Goal: Task Accomplishment & Management: Use online tool/utility

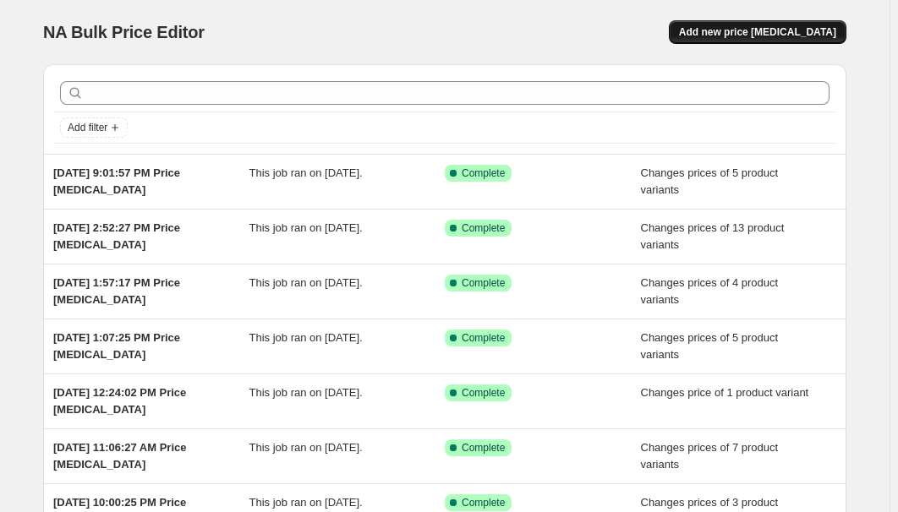
click at [783, 29] on span "Add new price [MEDICAL_DATA]" at bounding box center [757, 32] width 157 height 14
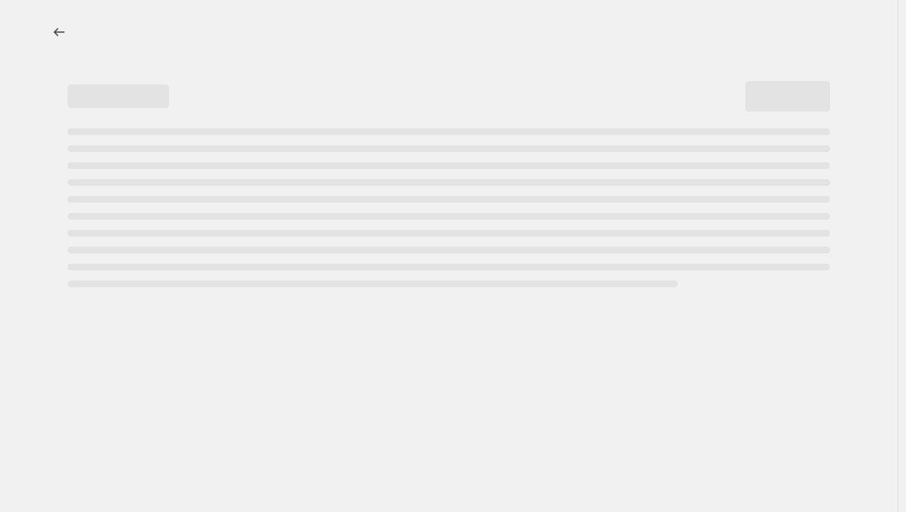
select select "percentage"
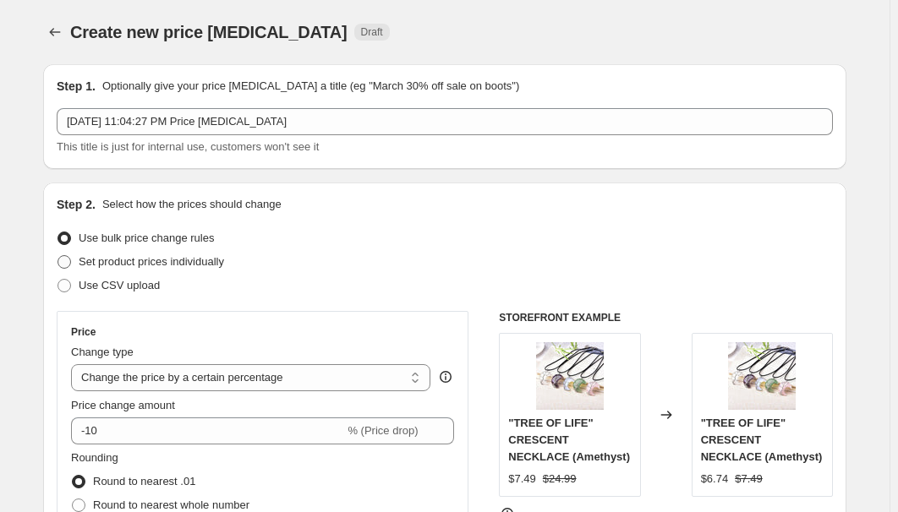
click at [104, 264] on span "Set product prices individually" at bounding box center [151, 261] width 145 height 13
click at [58, 256] on input "Set product prices individually" at bounding box center [57, 255] width 1 height 1
radio input "true"
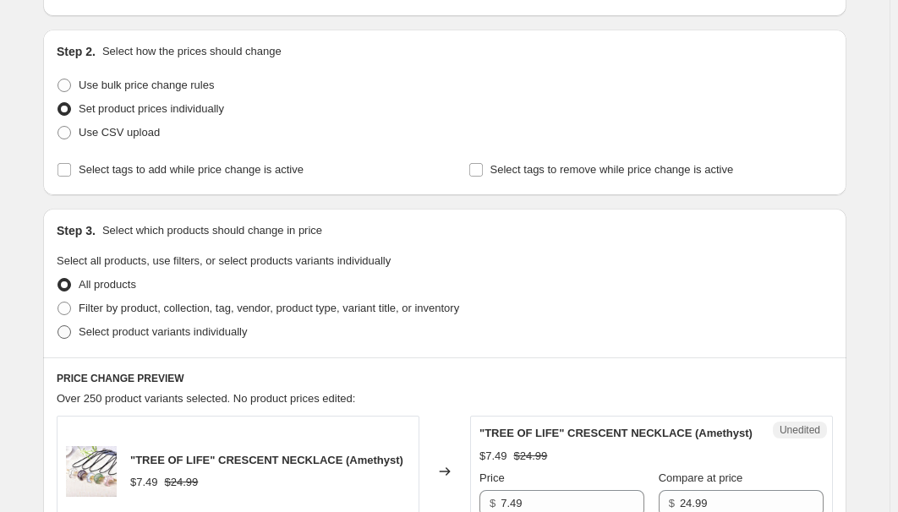
click at [137, 328] on span "Select product variants individually" at bounding box center [163, 331] width 168 height 13
click at [58, 326] on input "Select product variants individually" at bounding box center [57, 325] width 1 height 1
radio input "true"
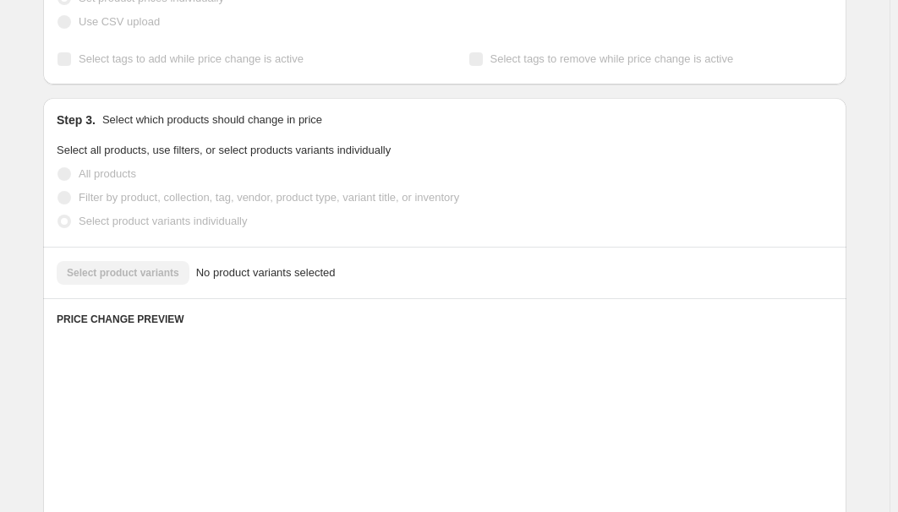
scroll to position [307, 0]
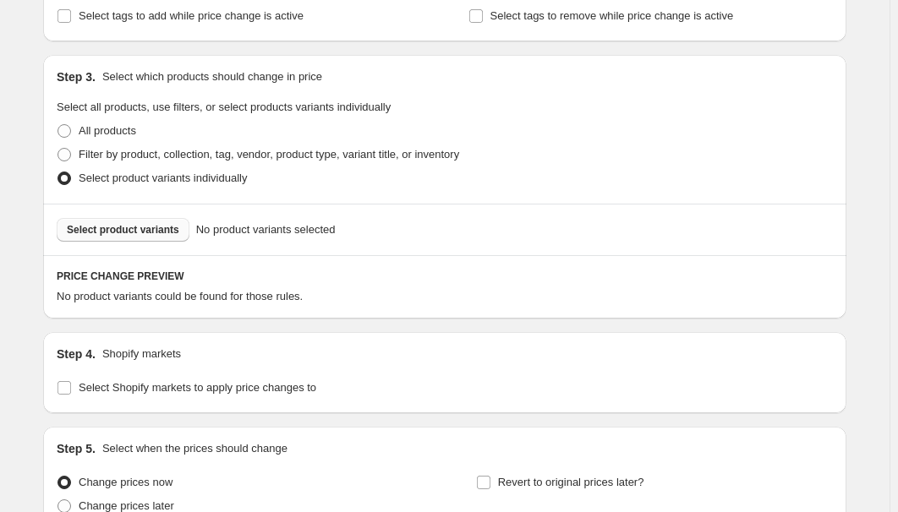
click at [148, 236] on button "Select product variants" at bounding box center [123, 230] width 133 height 24
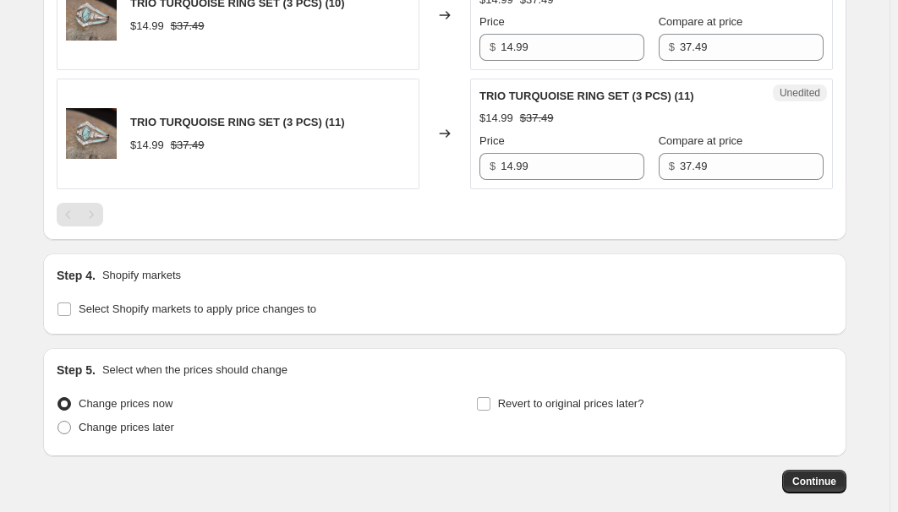
scroll to position [1335, 0]
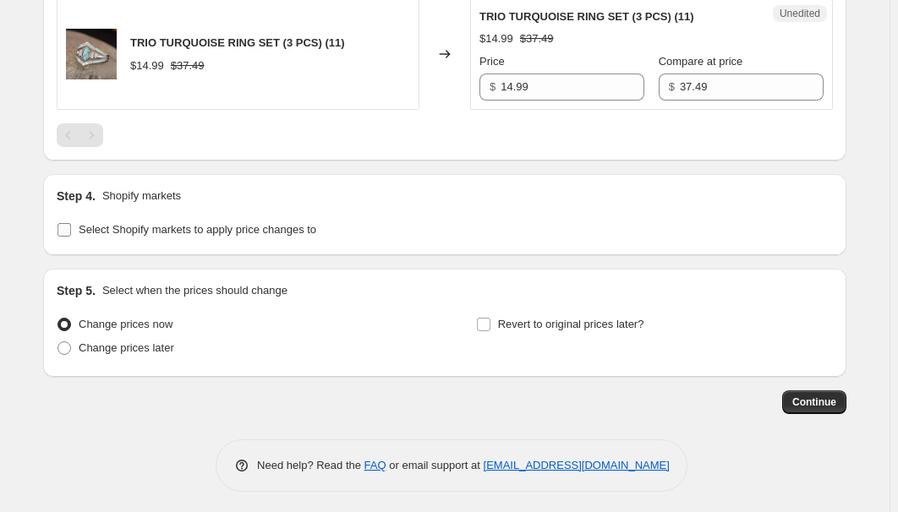
click at [172, 225] on span "Select Shopify markets to apply price changes to" at bounding box center [197, 229] width 237 height 13
click at [71, 225] on input "Select Shopify markets to apply price changes to" at bounding box center [64, 230] width 14 height 14
checkbox input "true"
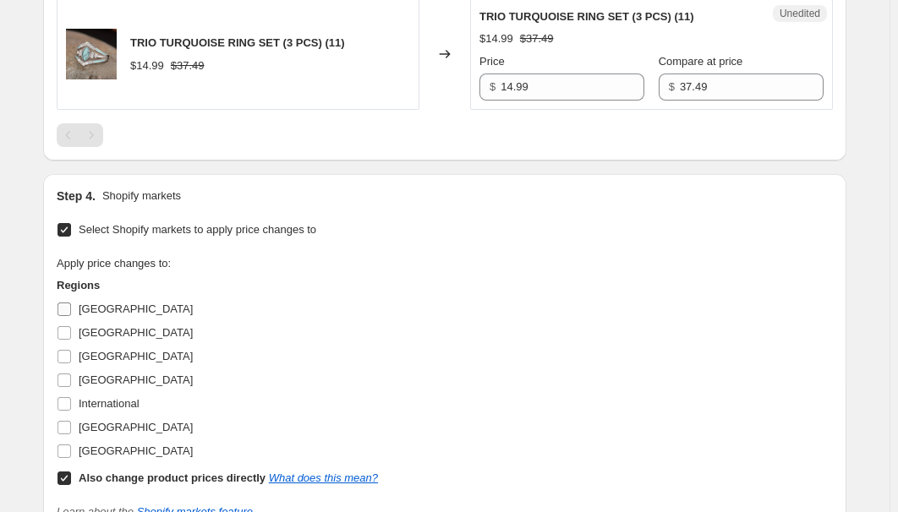
click at [79, 303] on label "[GEOGRAPHIC_DATA]" at bounding box center [125, 309] width 136 height 24
click at [71, 303] on input "[GEOGRAPHIC_DATA]" at bounding box center [64, 310] width 14 height 14
checkbox input "true"
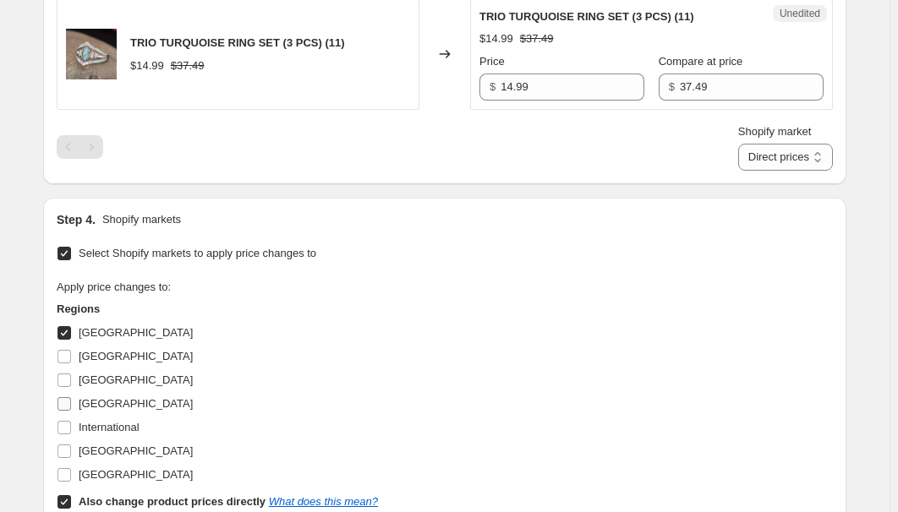
click at [84, 378] on span "[GEOGRAPHIC_DATA]" at bounding box center [136, 380] width 114 height 13
click at [71, 378] on input "[GEOGRAPHIC_DATA]" at bounding box center [64, 381] width 14 height 14
checkbox input "true"
click at [83, 401] on span "[GEOGRAPHIC_DATA]" at bounding box center [136, 403] width 114 height 13
click at [71, 401] on input "[GEOGRAPHIC_DATA]" at bounding box center [64, 404] width 14 height 14
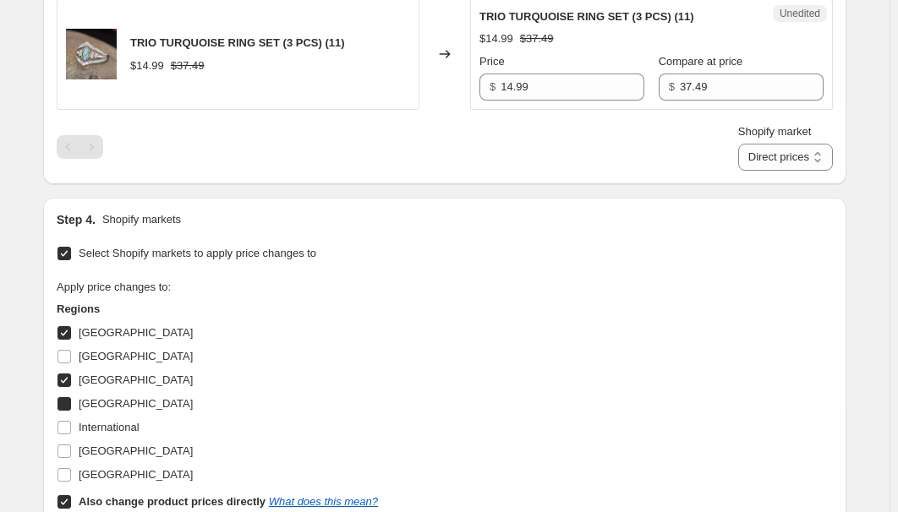
checkbox input "true"
click at [110, 455] on span "[GEOGRAPHIC_DATA]" at bounding box center [136, 451] width 114 height 13
click at [71, 455] on input "[GEOGRAPHIC_DATA]" at bounding box center [64, 452] width 14 height 14
checkbox input "true"
click at [101, 499] on b "Also change product prices directly" at bounding box center [172, 501] width 187 height 13
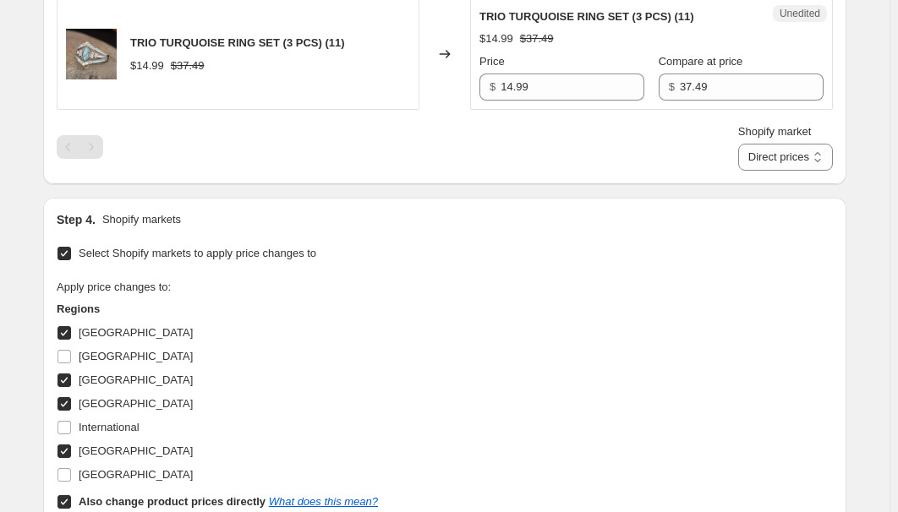
click at [71, 499] on input "Also change product prices directly What does this mean?" at bounding box center [64, 502] width 14 height 14
checkbox input "false"
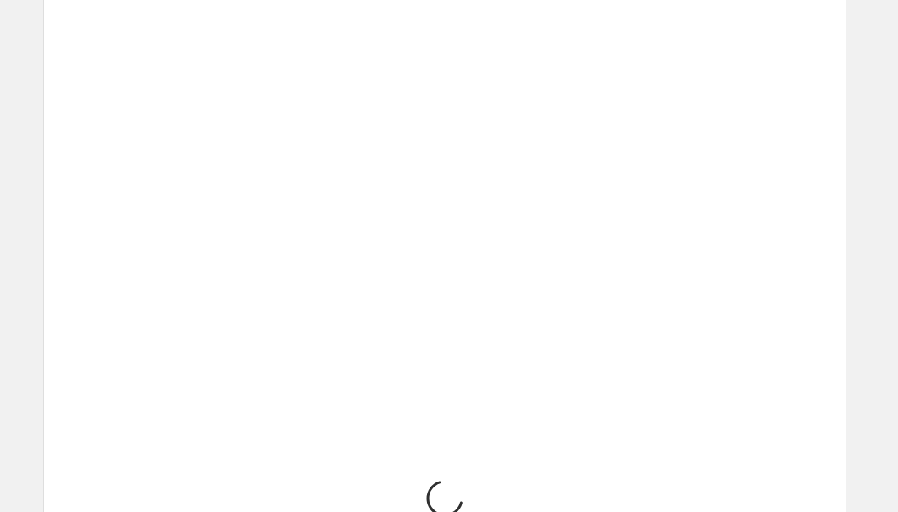
click at [567, 348] on div "Loading... Placeholder $59.05 $65.61 Changed to Unedited Placeholder $53.15 $59…" at bounding box center [445, 470] width 776 height 2371
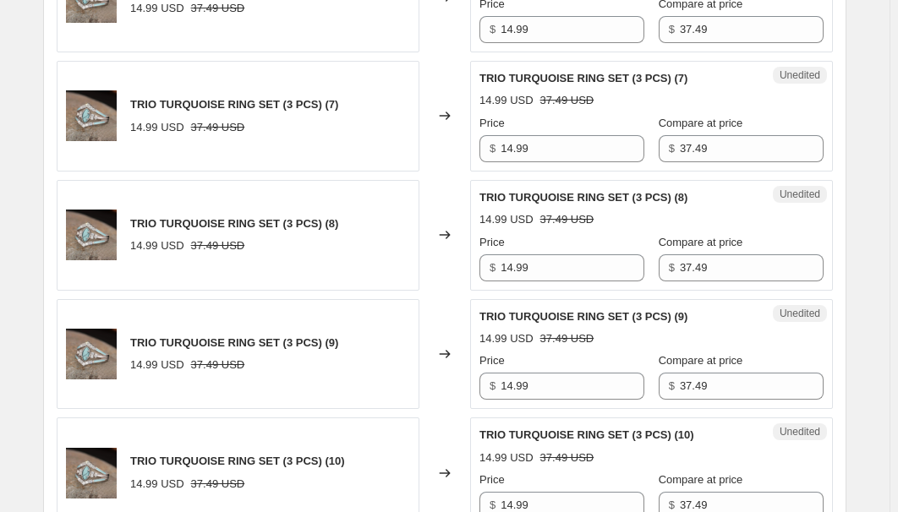
scroll to position [1105, 0]
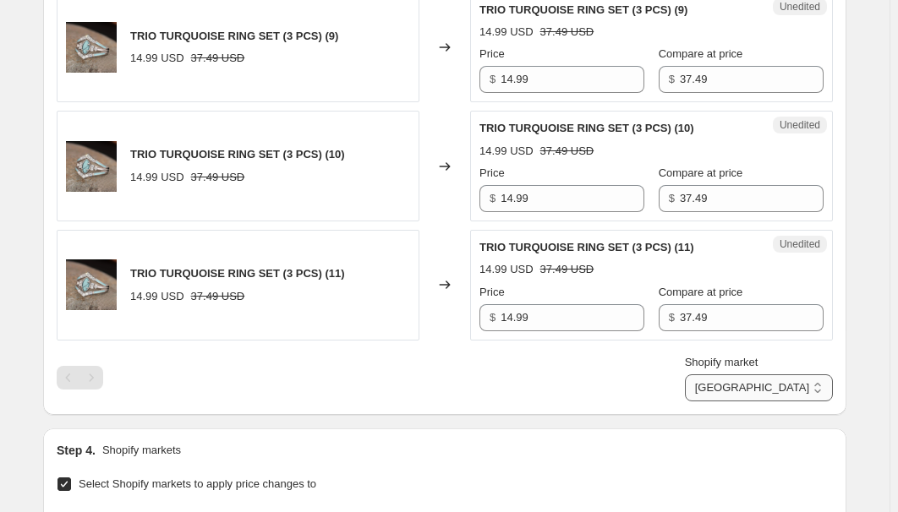
drag, startPoint x: 789, startPoint y: 380, endPoint x: 789, endPoint y: 394, distance: 13.5
click at [789, 380] on select "[GEOGRAPHIC_DATA] [GEOGRAPHIC_DATA] [GEOGRAPHIC_DATA] [GEOGRAPHIC_DATA]" at bounding box center [759, 387] width 148 height 27
click at [763, 401] on select "[GEOGRAPHIC_DATA] [GEOGRAPHIC_DATA] [GEOGRAPHIC_DATA] [GEOGRAPHIC_DATA]" at bounding box center [759, 387] width 148 height 27
drag, startPoint x: 784, startPoint y: 385, endPoint x: 790, endPoint y: 395, distance: 11.7
click at [784, 385] on select "[GEOGRAPHIC_DATA] [GEOGRAPHIC_DATA] [GEOGRAPHIC_DATA] [GEOGRAPHIC_DATA]" at bounding box center [759, 387] width 148 height 27
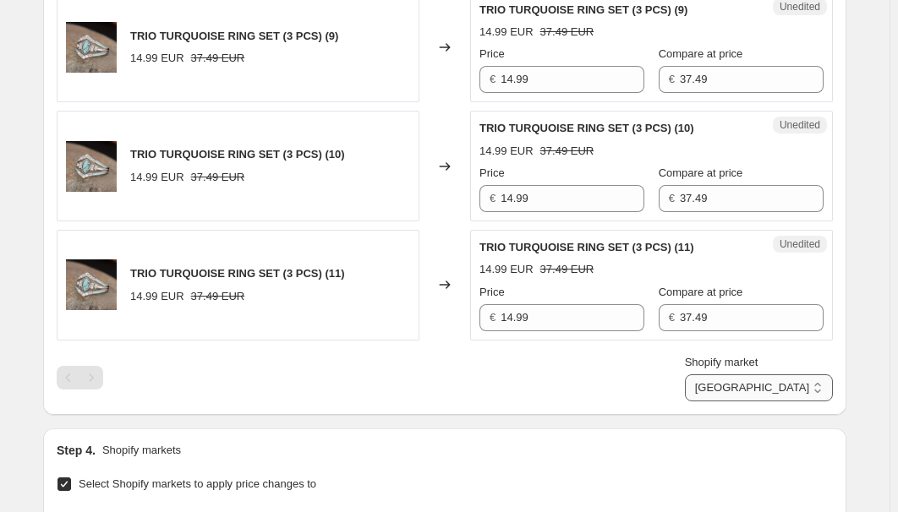
click at [759, 401] on select "[GEOGRAPHIC_DATA] [GEOGRAPHIC_DATA] [GEOGRAPHIC_DATA] [GEOGRAPHIC_DATA]" at bounding box center [759, 387] width 148 height 27
click at [788, 390] on select "[GEOGRAPHIC_DATA] [GEOGRAPHIC_DATA] [GEOGRAPHIC_DATA] [GEOGRAPHIC_DATA]" at bounding box center [759, 387] width 148 height 27
select select "34367209628"
click at [723, 401] on select "[GEOGRAPHIC_DATA] [GEOGRAPHIC_DATA] [GEOGRAPHIC_DATA] [GEOGRAPHIC_DATA]" at bounding box center [759, 387] width 148 height 27
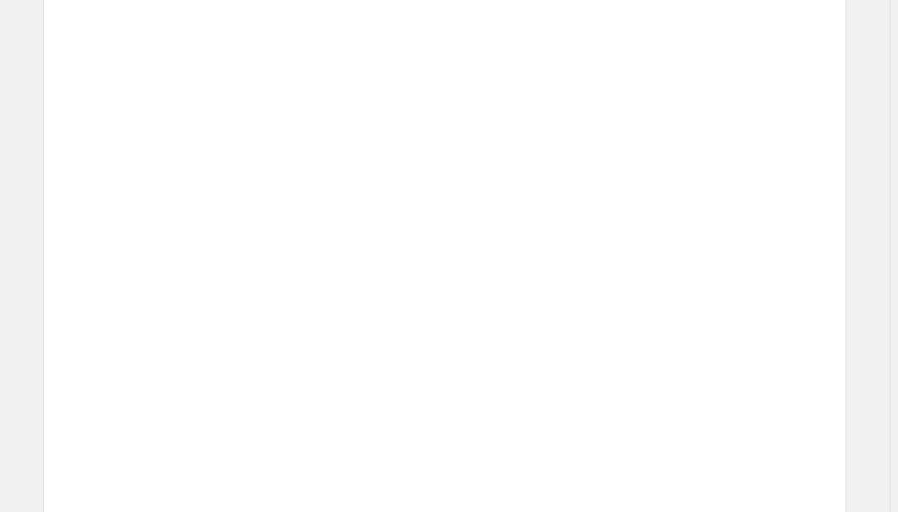
click at [636, 445] on div "Unedited Placeholder 53.15 EUR 59.05 EUR Price € 53.15 Compare at price € 59.05" at bounding box center [651, 404] width 363 height 111
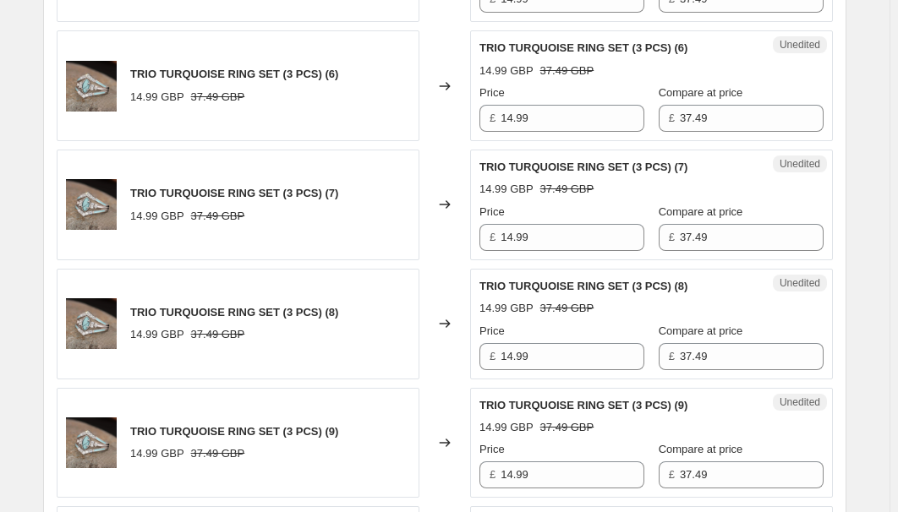
scroll to position [490, 0]
